Goal: Navigation & Orientation: Find specific page/section

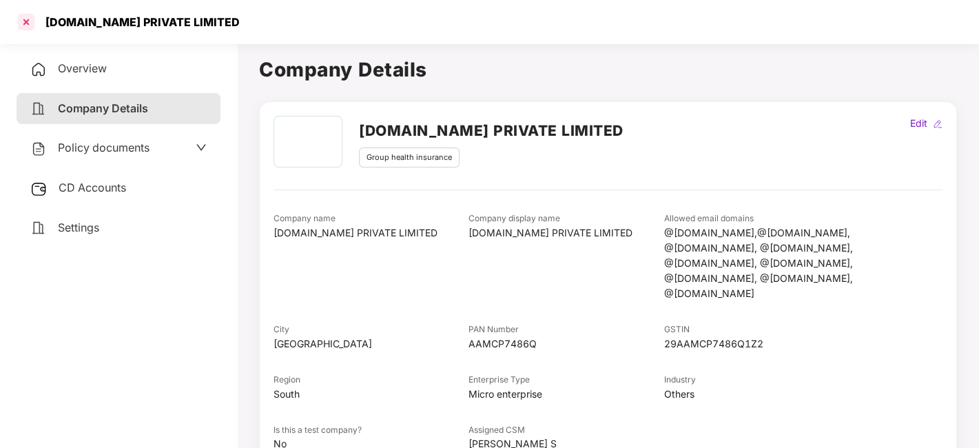
click at [20, 21] on div at bounding box center [26, 22] width 22 height 22
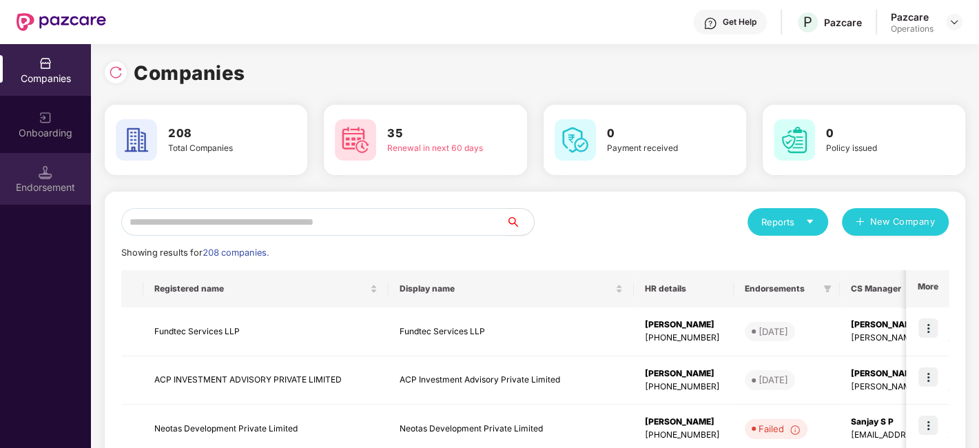
click at [26, 180] on div "Endorsement" at bounding box center [45, 187] width 91 height 14
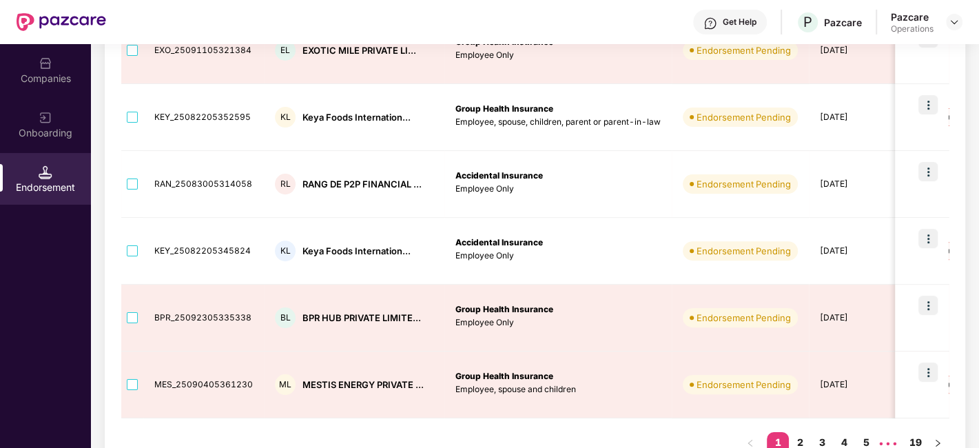
scroll to position [546, 0]
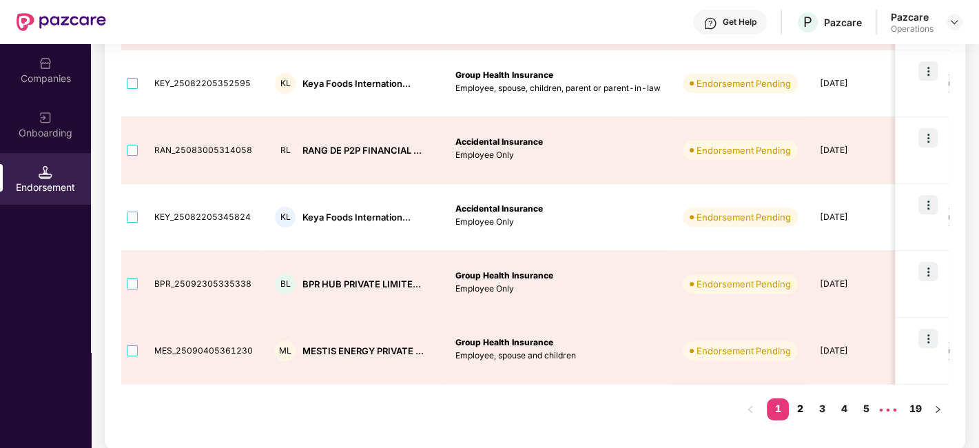
click at [800, 408] on link "2" at bounding box center [800, 408] width 22 height 21
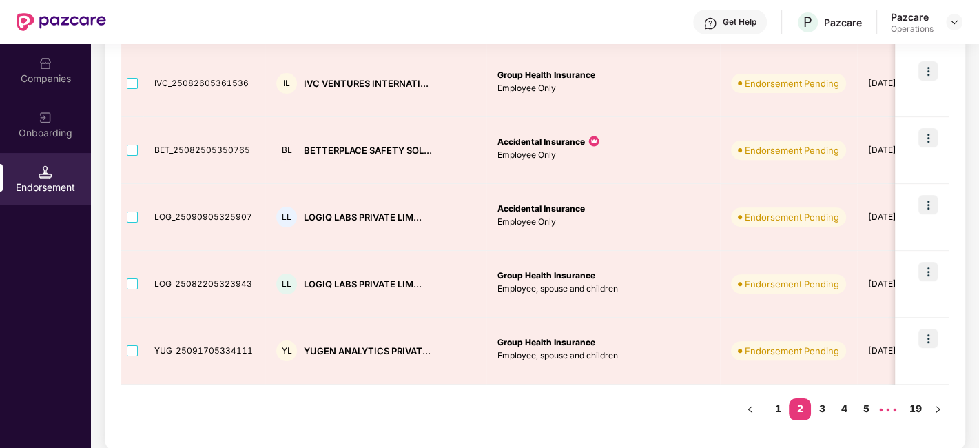
scroll to position [0, 1]
click at [822, 408] on link "3" at bounding box center [822, 408] width 22 height 21
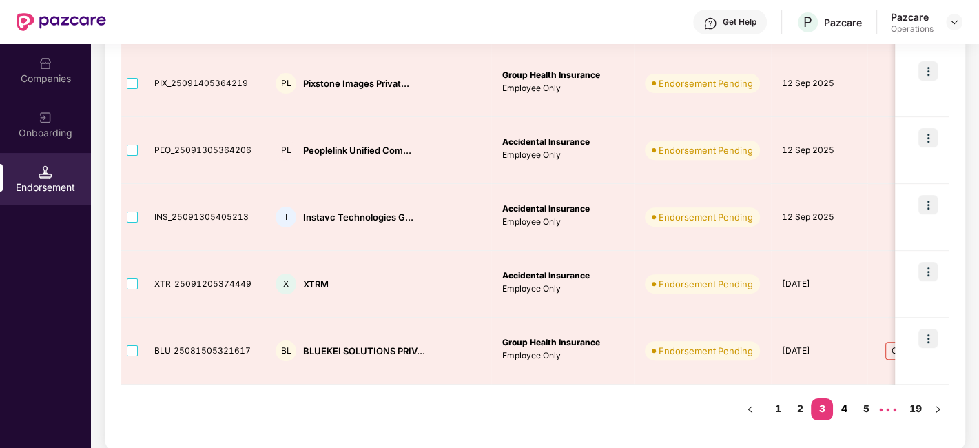
click at [844, 411] on link "4" at bounding box center [844, 408] width 22 height 21
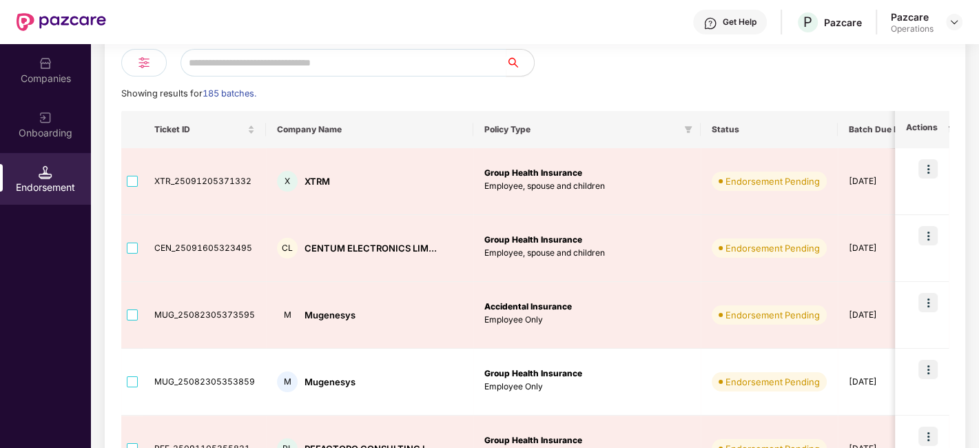
scroll to position [0, 0]
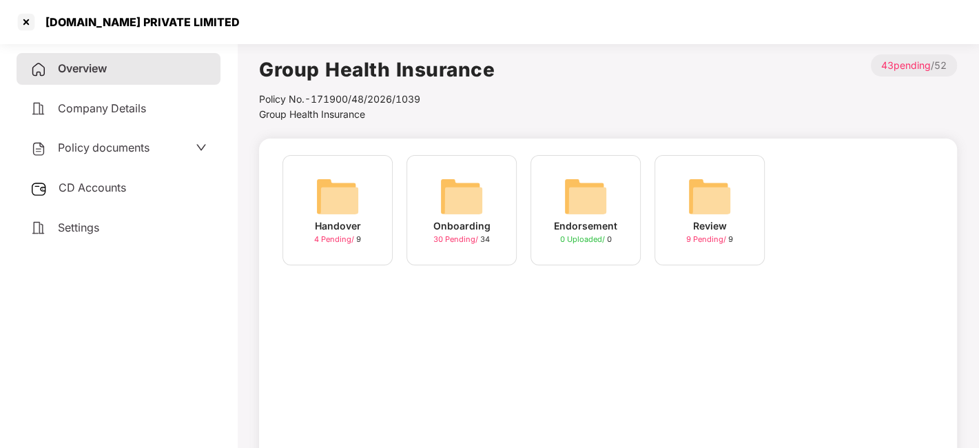
click at [156, 146] on div "Policy documents" at bounding box center [118, 148] width 176 height 18
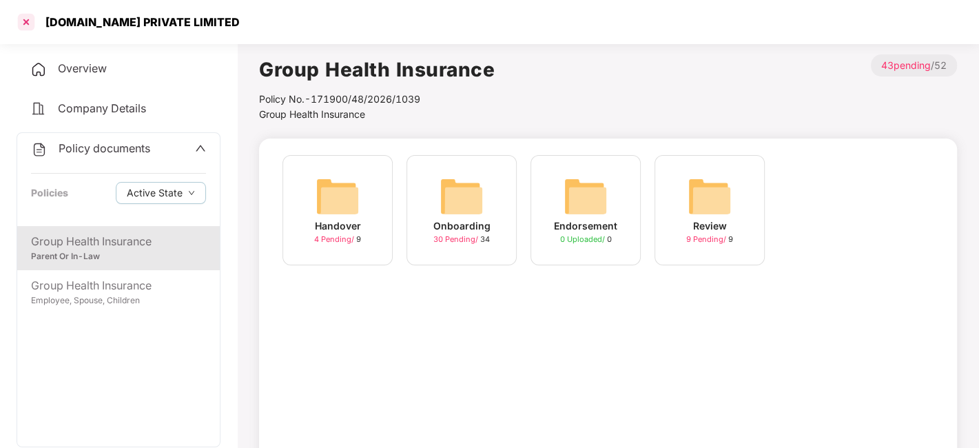
click at [16, 22] on div at bounding box center [26, 22] width 22 height 22
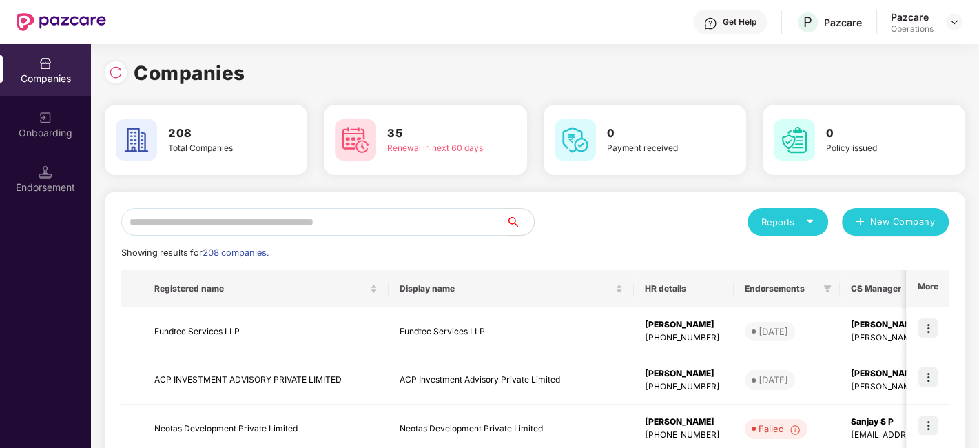
click at [144, 223] on input "text" at bounding box center [313, 222] width 385 height 28
paste input "**********"
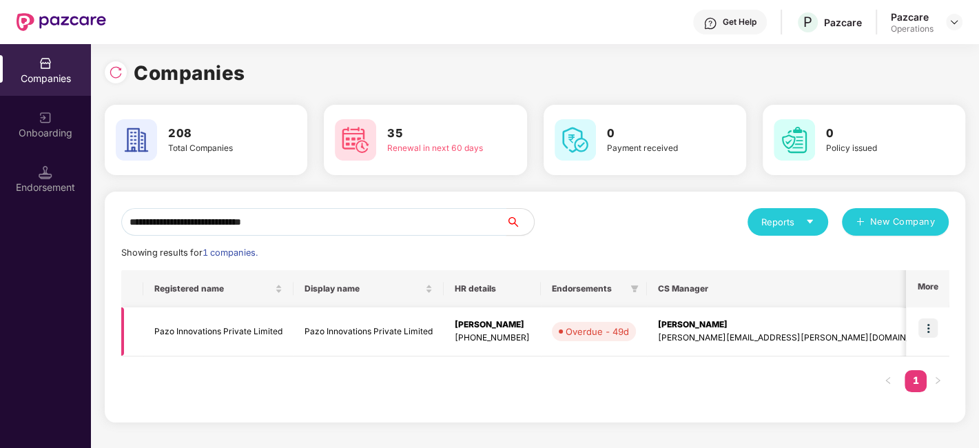
type input "**********"
click at [923, 331] on img at bounding box center [927, 327] width 19 height 19
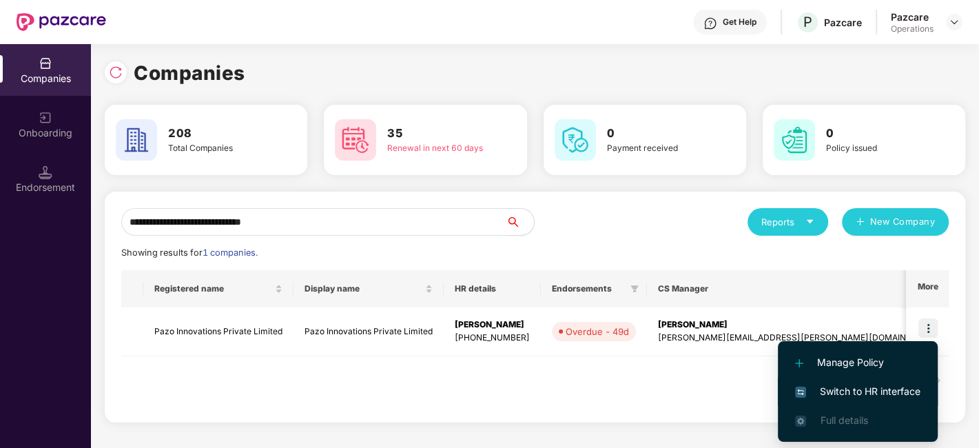
click at [856, 384] on span "Switch to HR interface" at bounding box center [857, 391] width 125 height 15
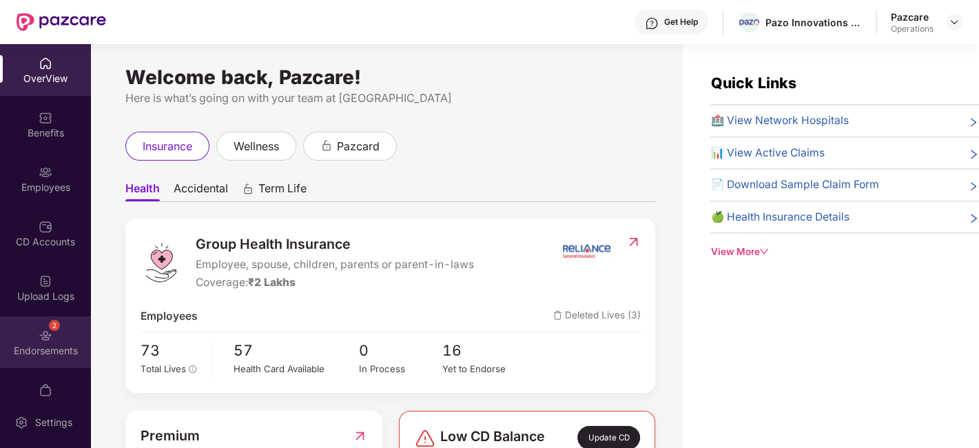
click at [34, 345] on div "Endorsements" at bounding box center [45, 351] width 91 height 14
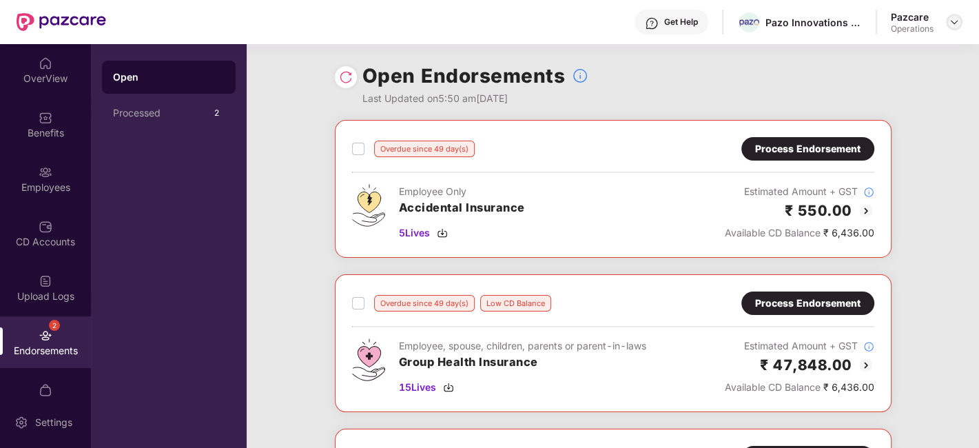
click at [957, 18] on img at bounding box center [954, 22] width 11 height 11
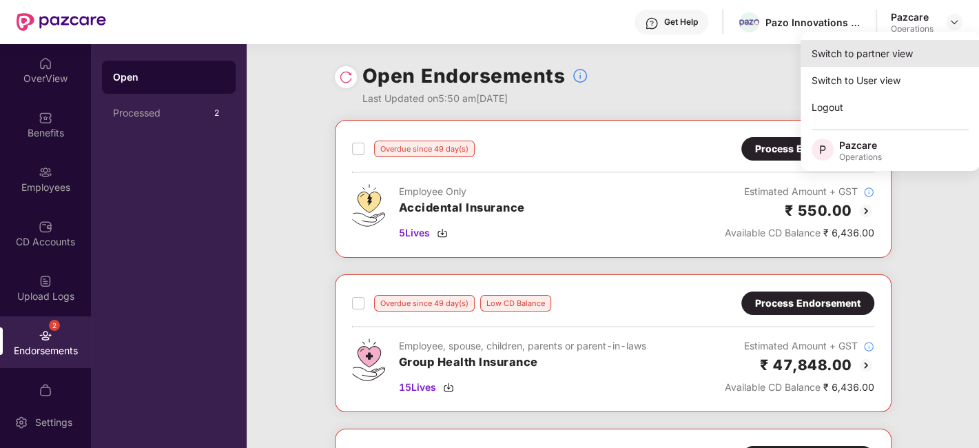
click at [855, 56] on div "Switch to partner view" at bounding box center [889, 53] width 179 height 27
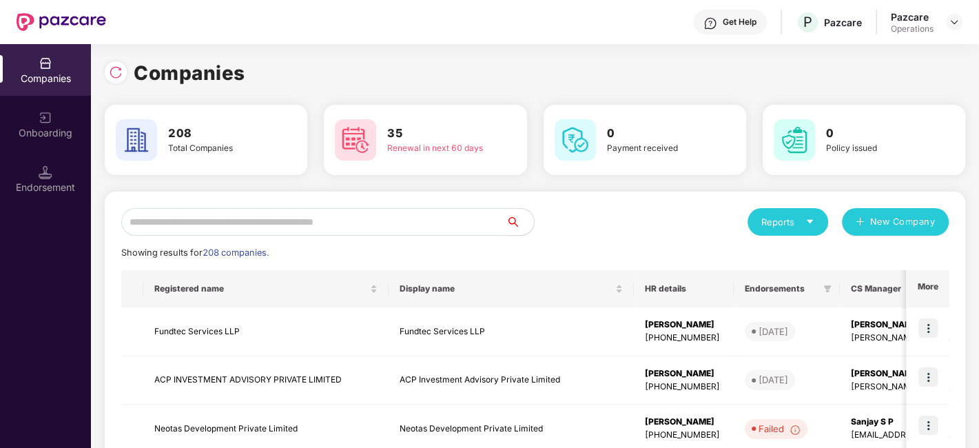
click at [358, 222] on input "text" at bounding box center [313, 222] width 385 height 28
paste input "**********"
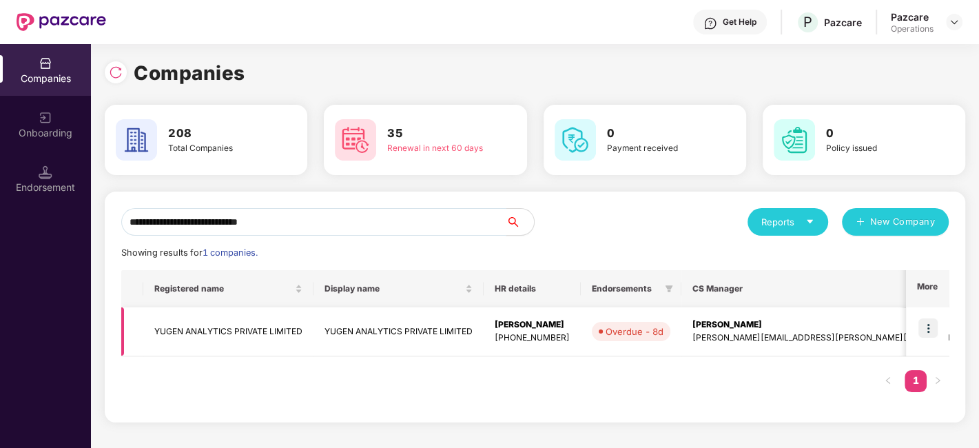
type input "**********"
click at [931, 327] on img at bounding box center [927, 327] width 19 height 19
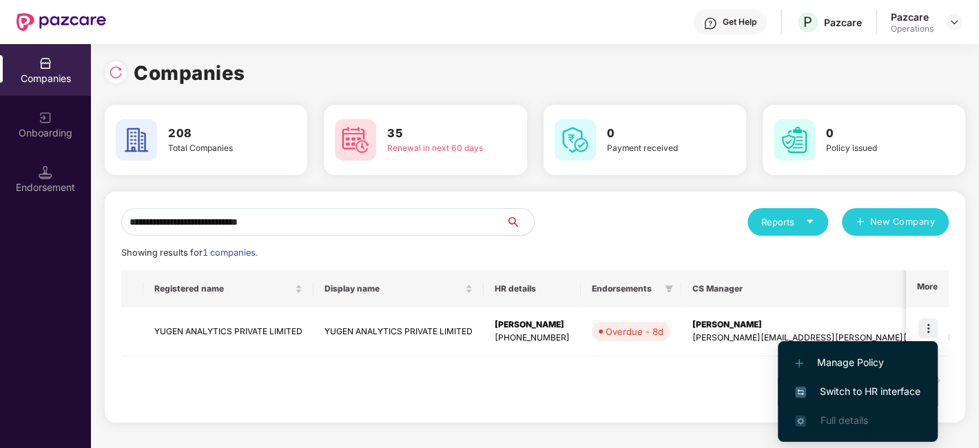
click at [878, 389] on span "Switch to HR interface" at bounding box center [857, 391] width 125 height 15
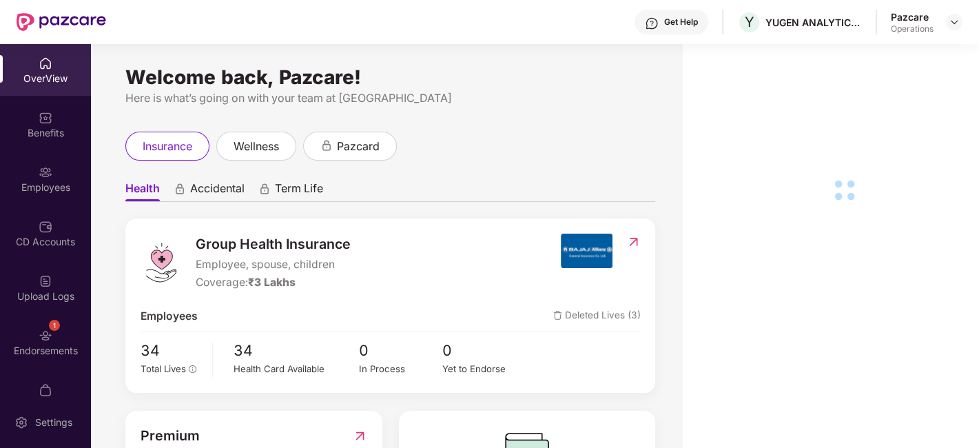
click at [52, 349] on div "Endorsements" at bounding box center [45, 351] width 91 height 14
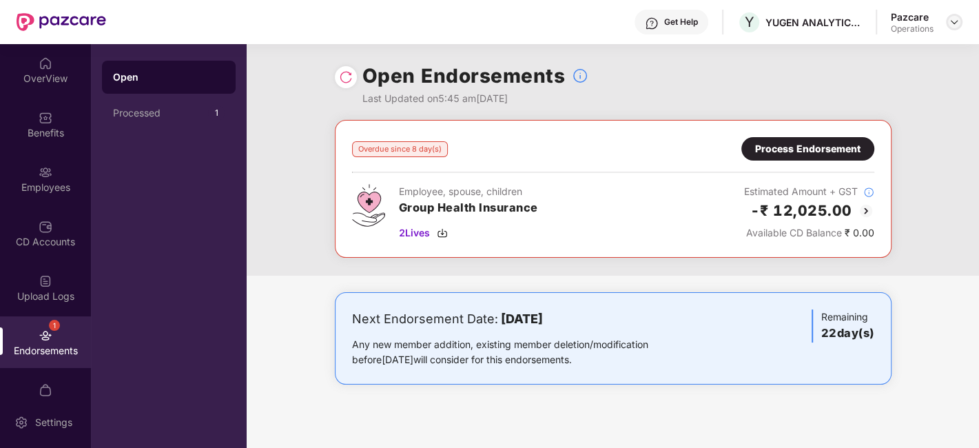
click at [946, 19] on div at bounding box center [954, 22] width 17 height 17
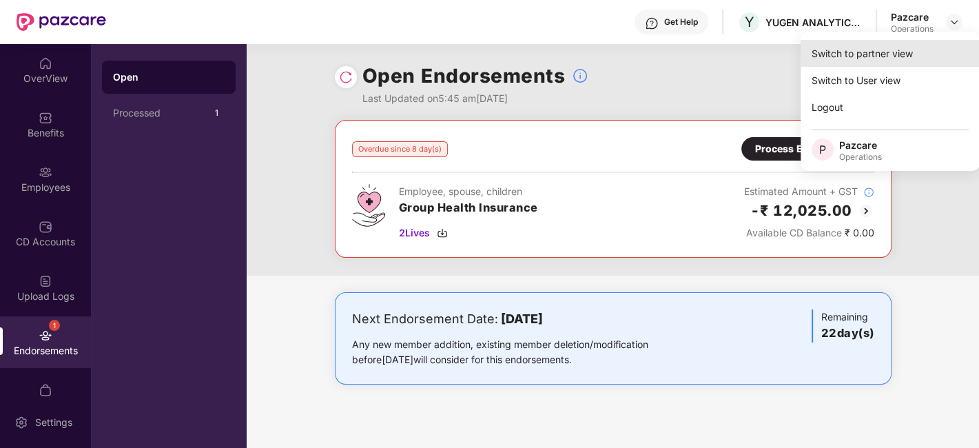
click at [861, 52] on div "Switch to partner view" at bounding box center [889, 53] width 179 height 27
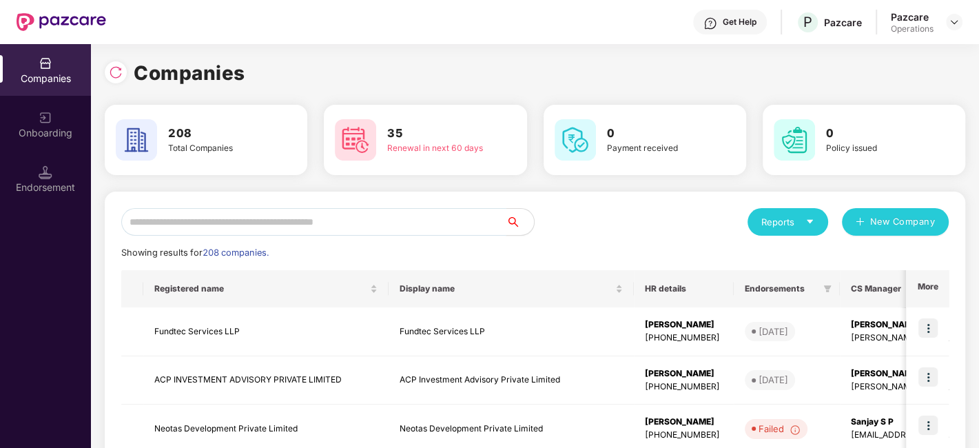
click at [446, 211] on input "text" at bounding box center [313, 222] width 385 height 28
paste input "**********"
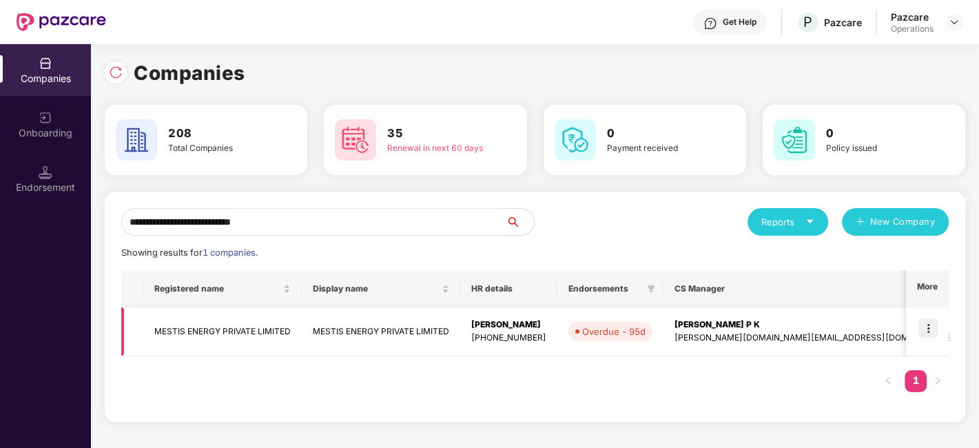
type input "**********"
click at [929, 337] on img at bounding box center [927, 327] width 19 height 19
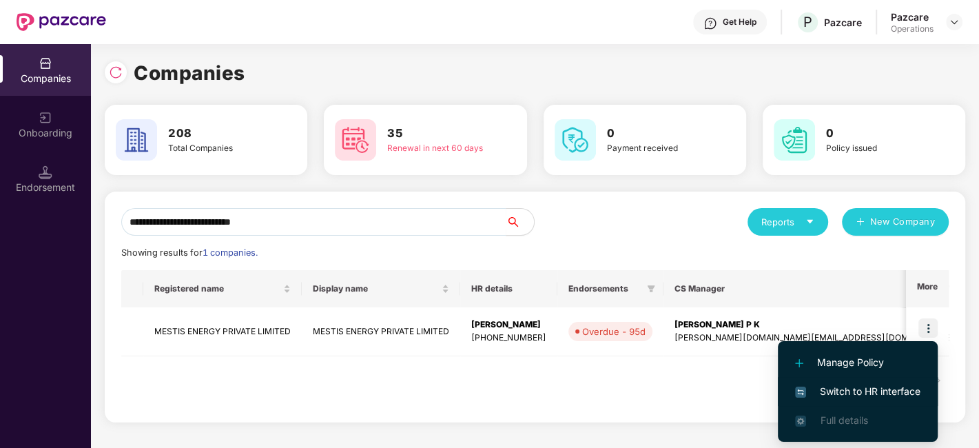
click at [829, 387] on span "Switch to HR interface" at bounding box center [857, 391] width 125 height 15
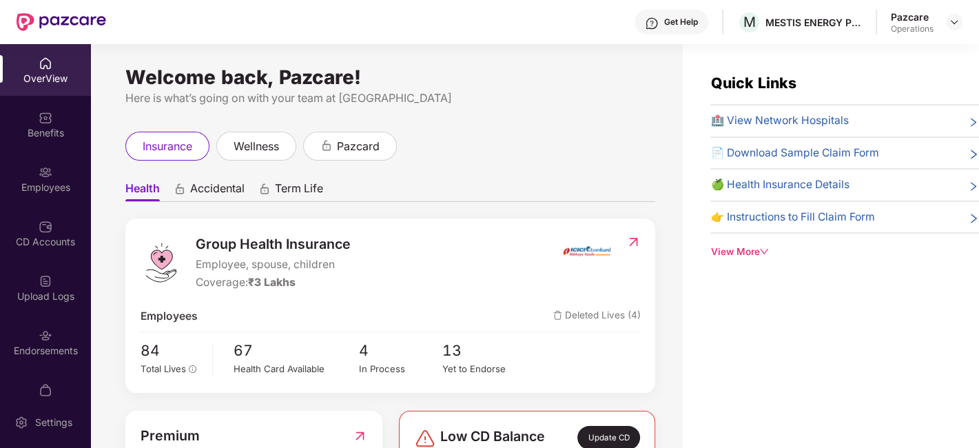
scroll to position [106, 0]
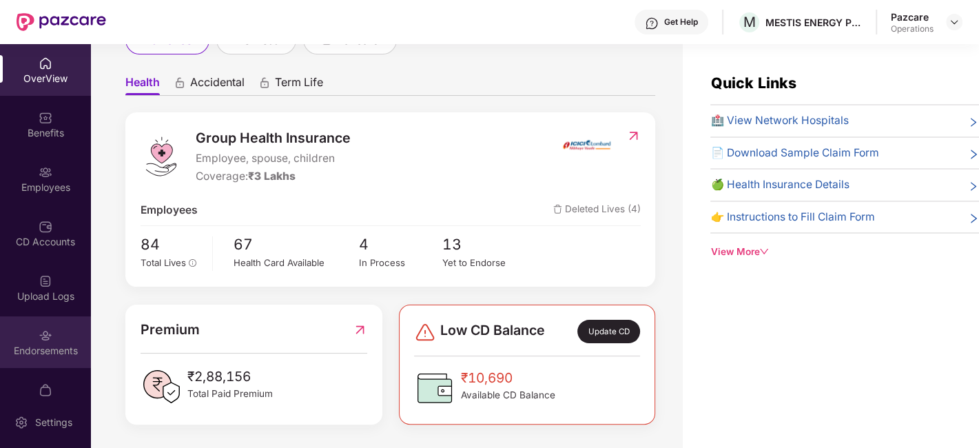
click at [54, 344] on div "Endorsements" at bounding box center [45, 351] width 91 height 14
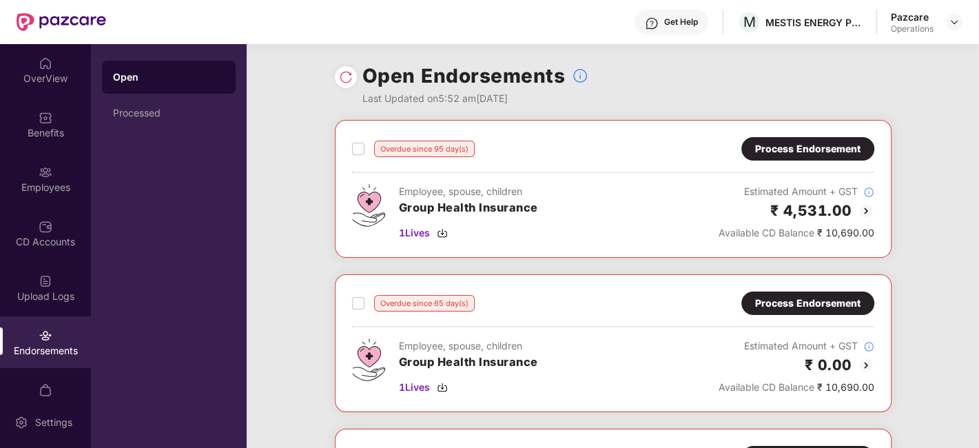
scroll to position [423, 0]
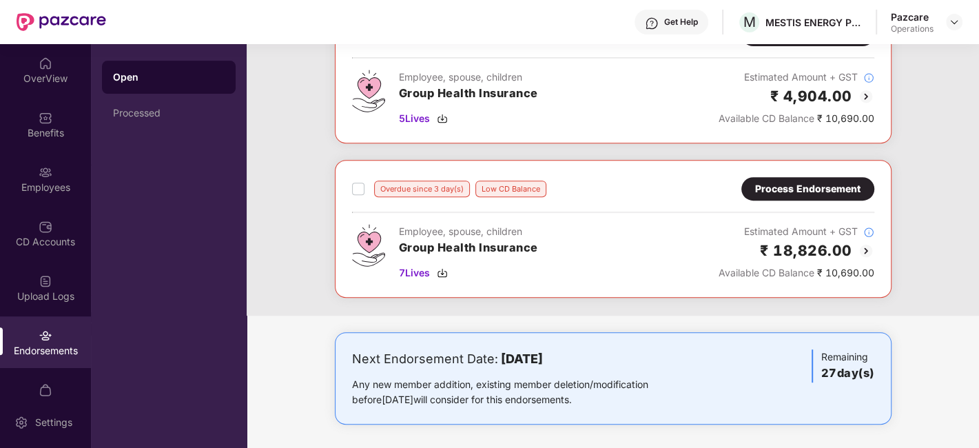
click at [943, 22] on div "Pazcare Operations" at bounding box center [927, 22] width 72 height 24
click at [957, 23] on img at bounding box center [954, 22] width 11 height 11
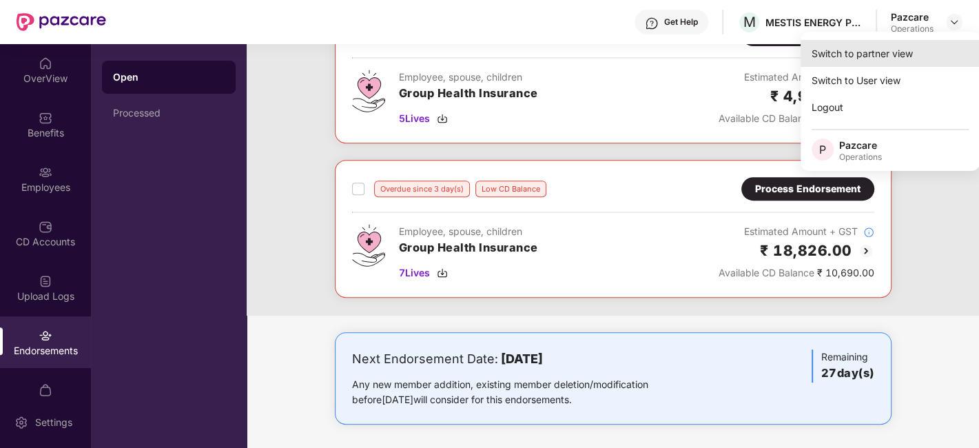
click at [888, 50] on div "Switch to partner view" at bounding box center [889, 53] width 179 height 27
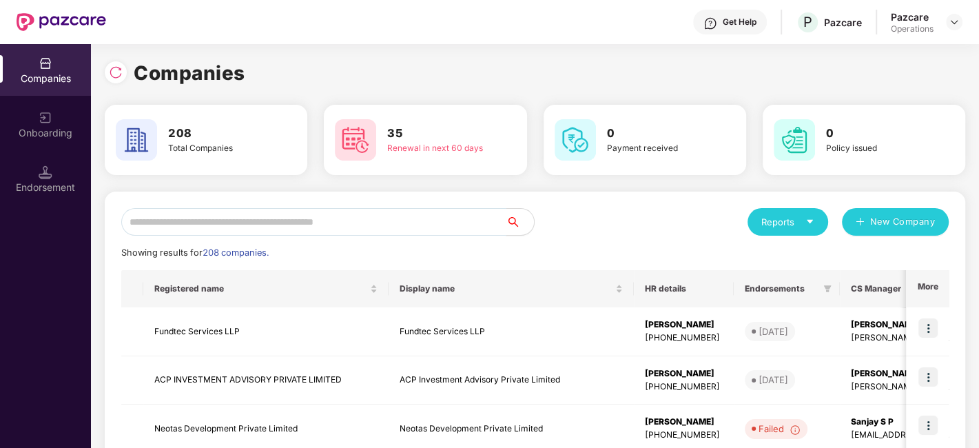
click at [263, 209] on input "text" at bounding box center [313, 222] width 385 height 28
paste input "**********"
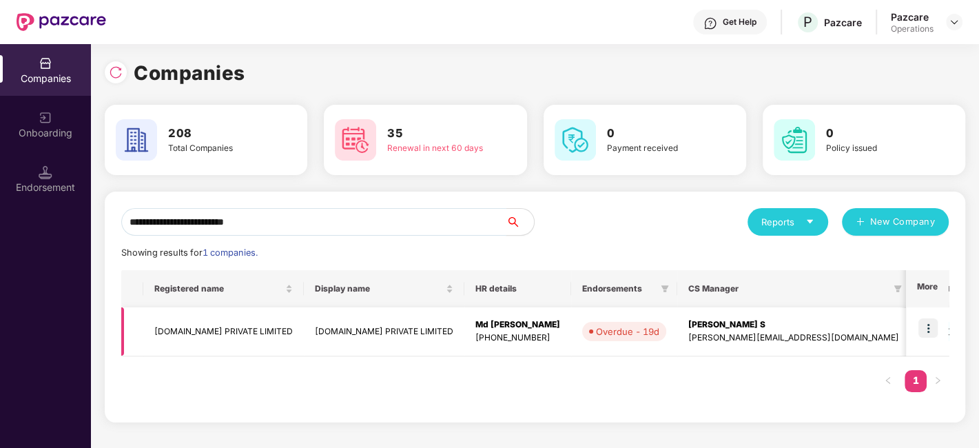
type input "**********"
click at [929, 328] on img at bounding box center [927, 327] width 19 height 19
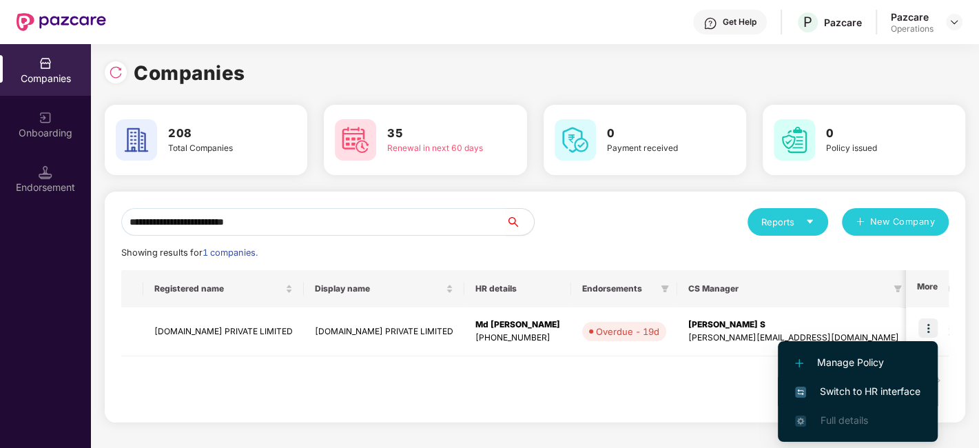
click at [858, 384] on span "Switch to HR interface" at bounding box center [857, 391] width 125 height 15
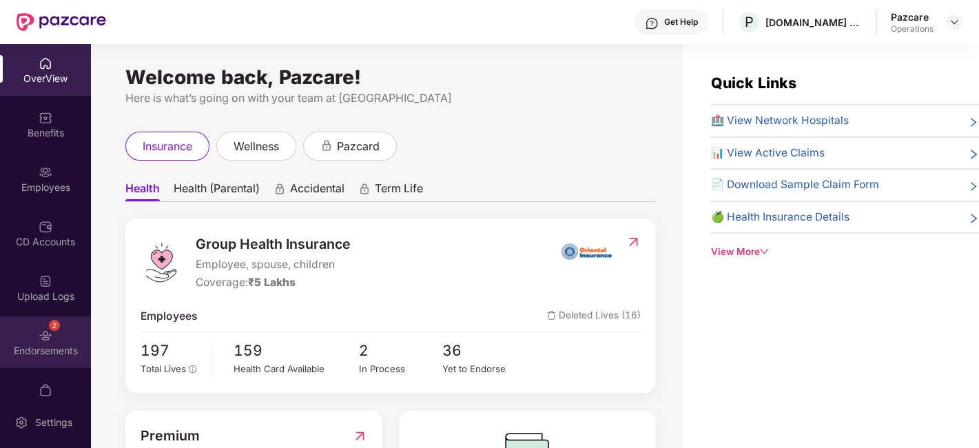
click at [45, 337] on img at bounding box center [46, 336] width 14 height 14
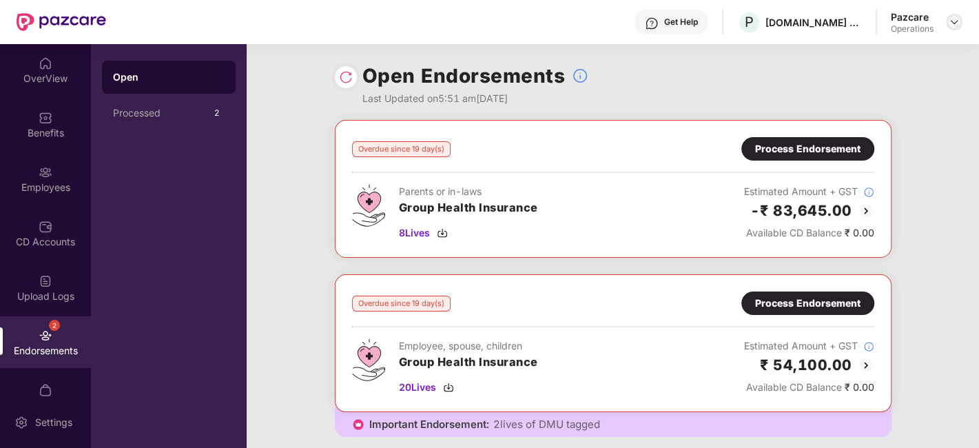
click at [946, 21] on div at bounding box center [954, 22] width 17 height 17
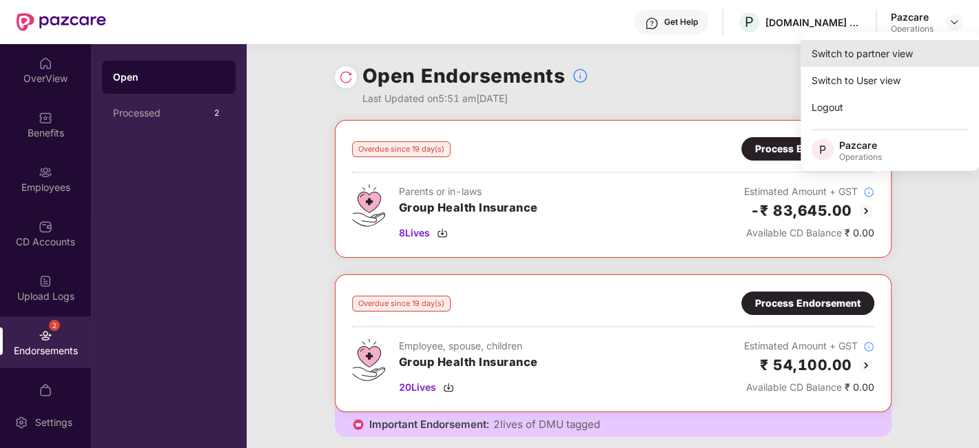
click at [838, 60] on div "Switch to partner view" at bounding box center [889, 53] width 179 height 27
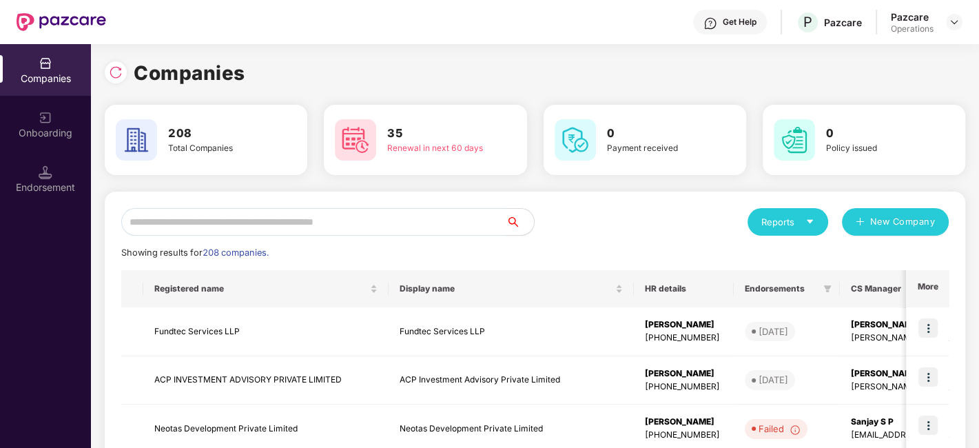
click at [439, 222] on input "text" at bounding box center [313, 222] width 385 height 28
paste input "**********"
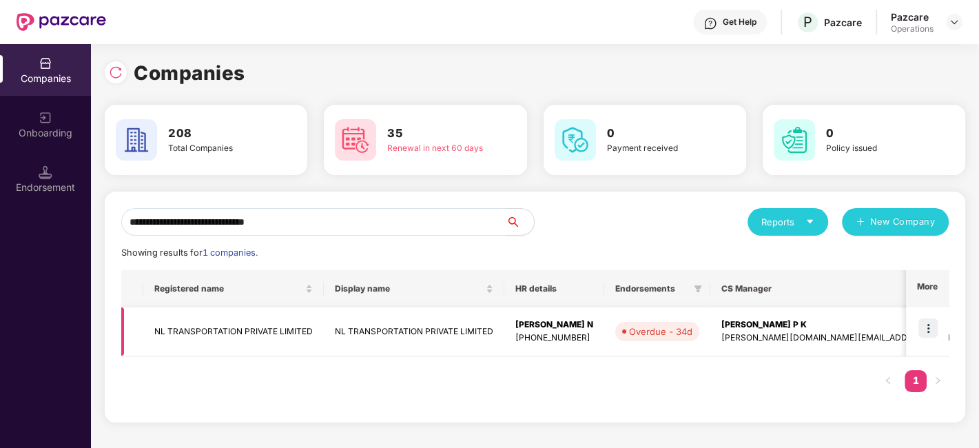
type input "**********"
click at [928, 324] on img at bounding box center [927, 327] width 19 height 19
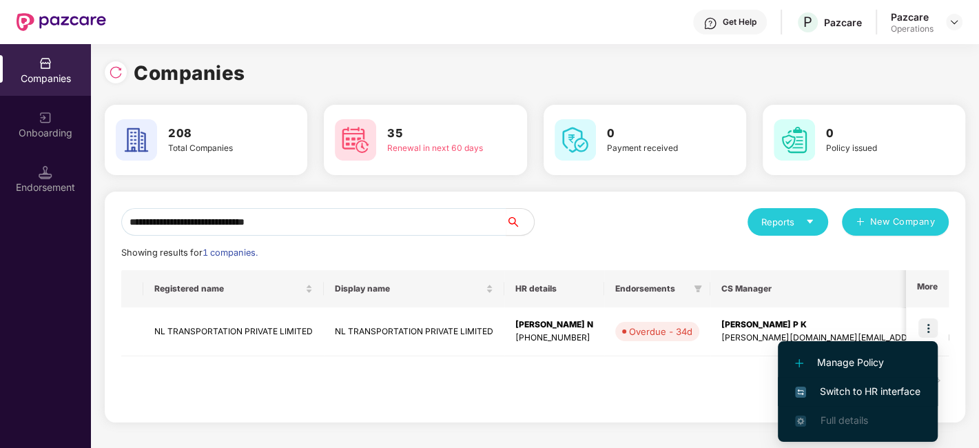
click at [842, 386] on span "Switch to HR interface" at bounding box center [857, 391] width 125 height 15
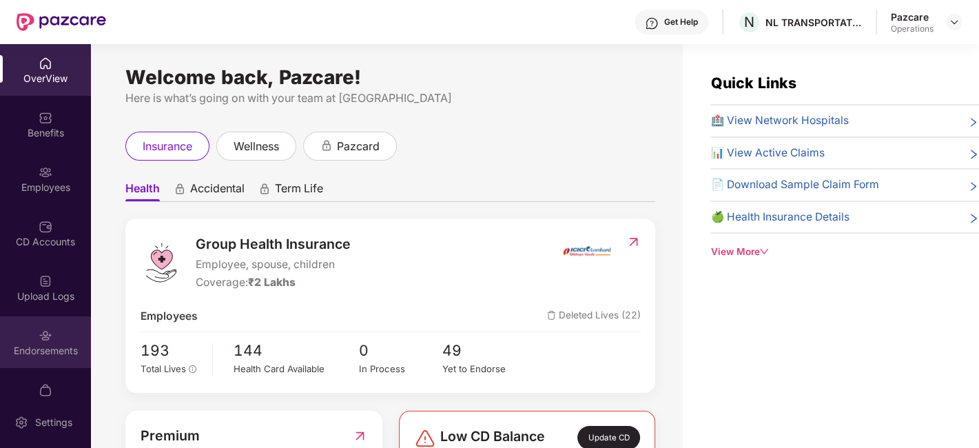
click at [65, 338] on div "Endorsements" at bounding box center [45, 342] width 91 height 52
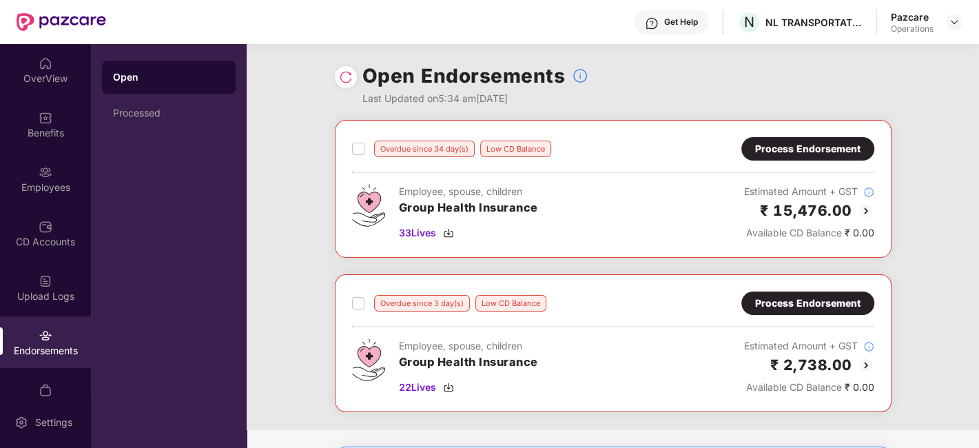
click at [341, 78] on img at bounding box center [346, 77] width 14 height 14
